Goal: Navigation & Orientation: Find specific page/section

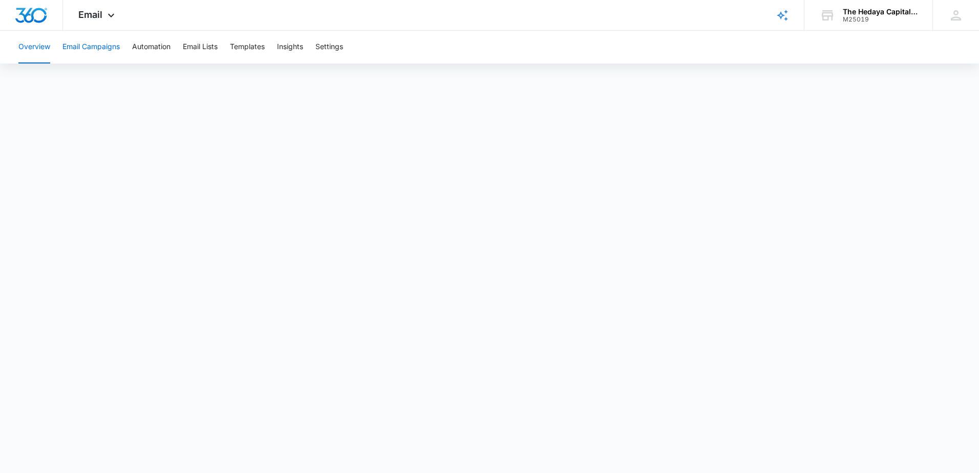
click at [78, 44] on button "Email Campaigns" at bounding box center [90, 47] width 57 height 33
click at [105, 18] on icon at bounding box center [111, 18] width 12 height 12
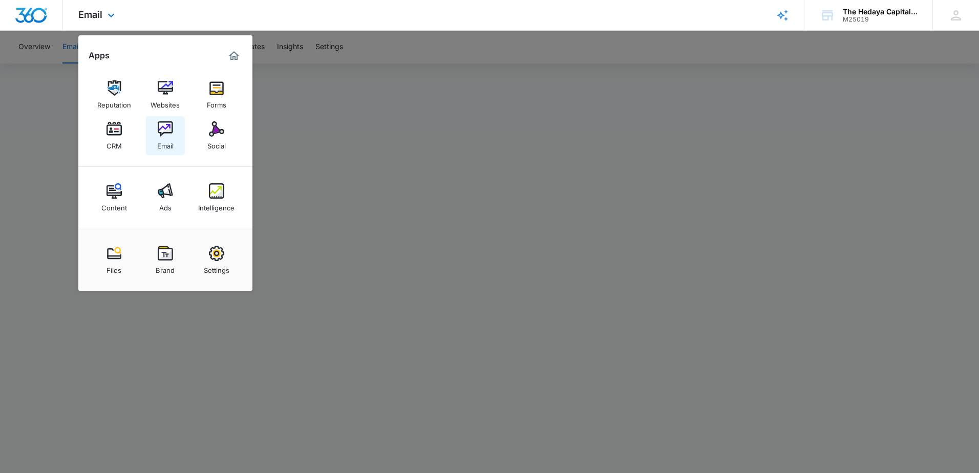
click at [169, 143] on div "Email" at bounding box center [165, 143] width 16 height 13
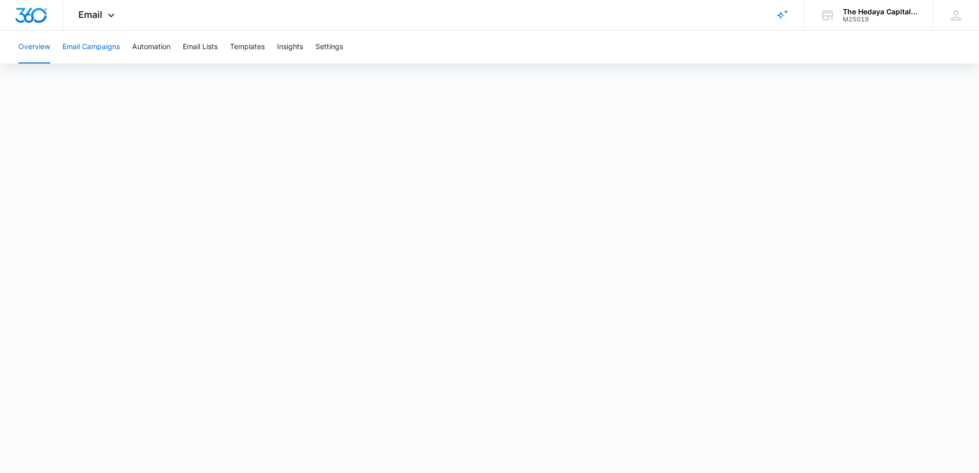
click at [78, 44] on button "Email Campaigns" at bounding box center [90, 47] width 57 height 33
click at [215, 48] on button "Email Lists" at bounding box center [200, 47] width 35 height 33
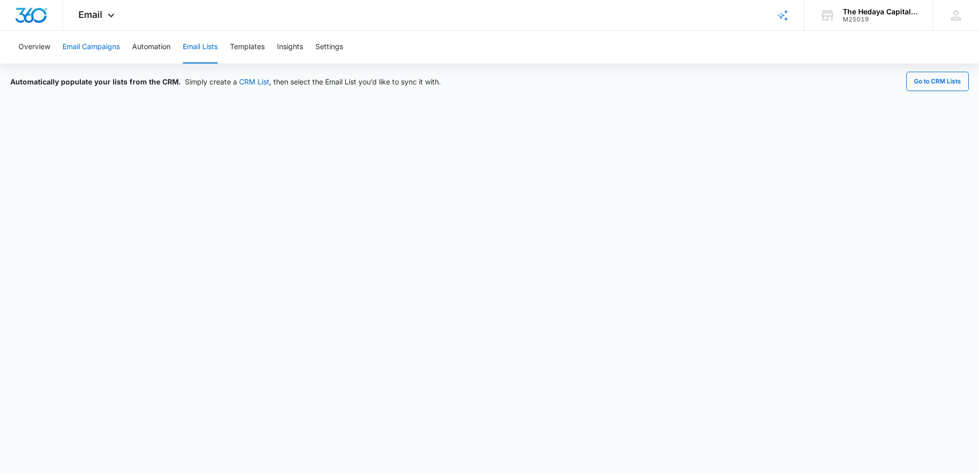
click at [76, 38] on button "Email Campaigns" at bounding box center [90, 47] width 57 height 33
